Goal: Task Accomplishment & Management: Use online tool/utility

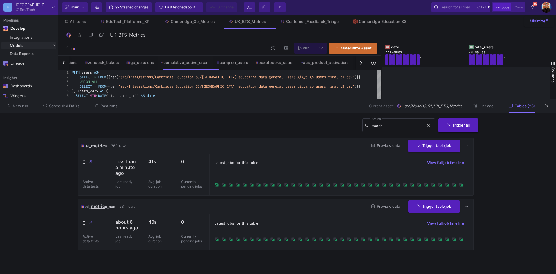
scroll to position [5561, 0]
click at [77, 53] on link "SQL-Models" at bounding box center [80, 55] width 43 height 9
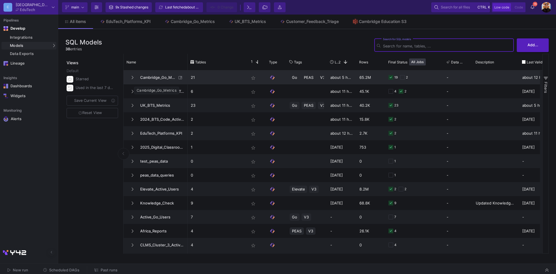
click at [162, 75] on span "Cambridge_Go_Metrics" at bounding box center [157, 78] width 40 height 14
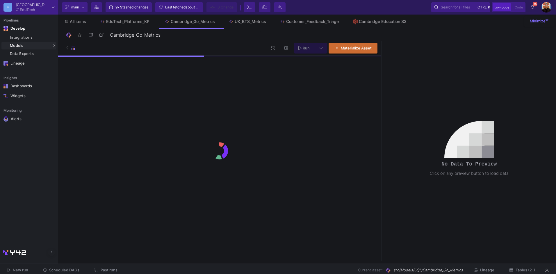
click at [528, 270] on span "Tables (21)" at bounding box center [524, 270] width 19 height 4
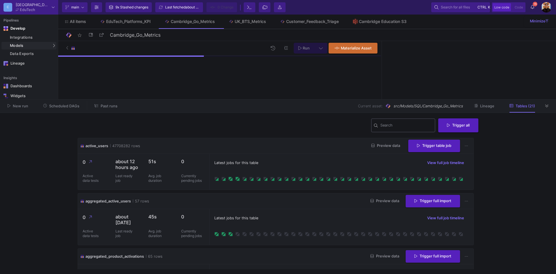
click at [398, 128] on input "Search" at bounding box center [406, 126] width 52 height 5
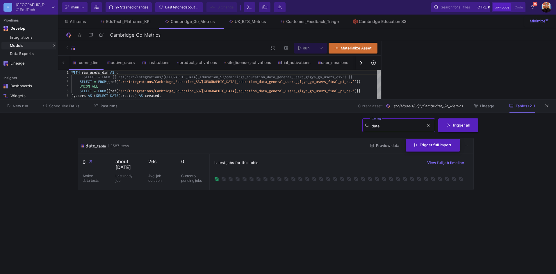
type input "date"
click at [446, 149] on button "Trigger full import" at bounding box center [433, 145] width 54 height 12
